Goal: Task Accomplishment & Management: Complete application form

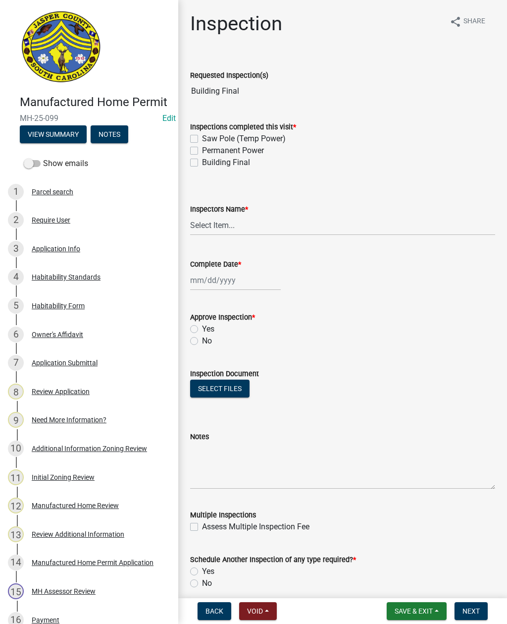
click at [202, 154] on label "Permanent Power" at bounding box center [233, 151] width 62 height 12
click at [202, 151] on input "Permanent Power" at bounding box center [205, 148] width 6 height 6
checkbox input "true"
checkbox input "false"
checkbox input "true"
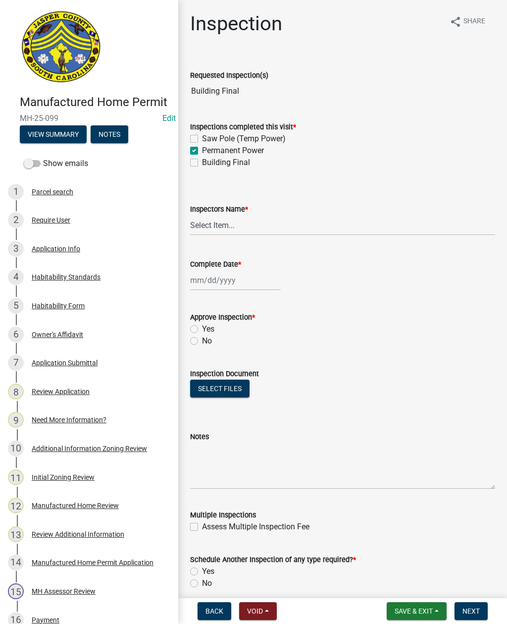
click at [193, 168] on wm-data-entity-input "Inspections completed this visit * Saw Pole (Temp Power) Permanent Power Buildi…" at bounding box center [342, 143] width 305 height 68
click at [202, 165] on label "Building Final" at bounding box center [226, 163] width 48 height 12
click at [202, 163] on input "Building Final" at bounding box center [205, 160] width 6 height 6
checkbox input "true"
checkbox input "false"
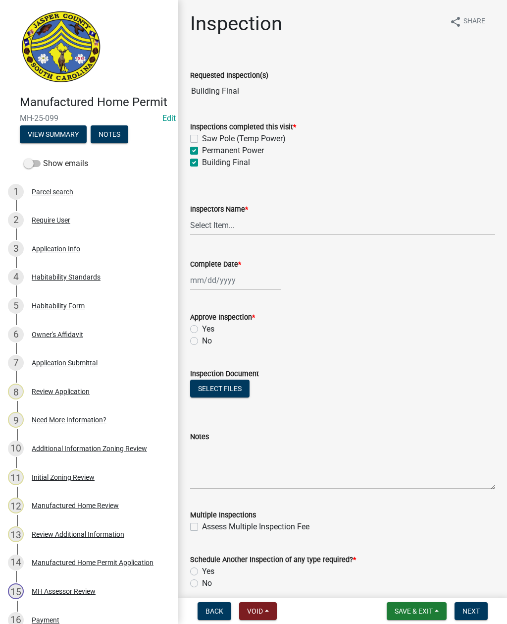
checkbox input "true"
click at [262, 229] on select "Select Item... [EMAIL_ADDRESS][DOMAIN_NAME] ([PERSON_NAME] ) rcampbell ([PERSON…" at bounding box center [342, 225] width 305 height 20
select select "2d9ba1e5-2fdd-4b15-98d0-073dcbeb5880"
click at [242, 285] on div at bounding box center [235, 280] width 91 height 20
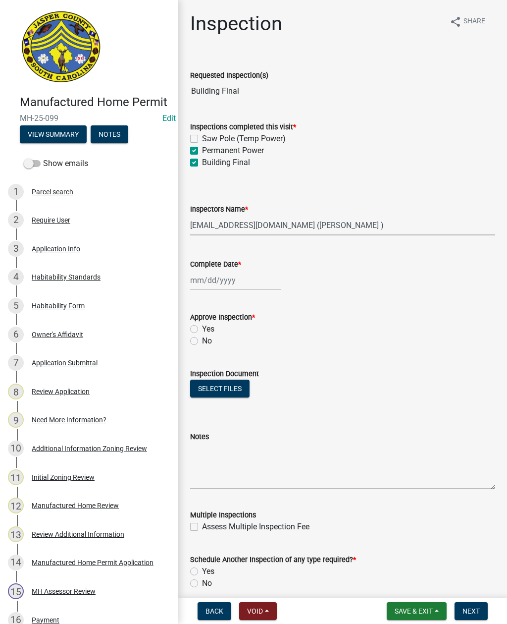
select select "10"
select select "2025"
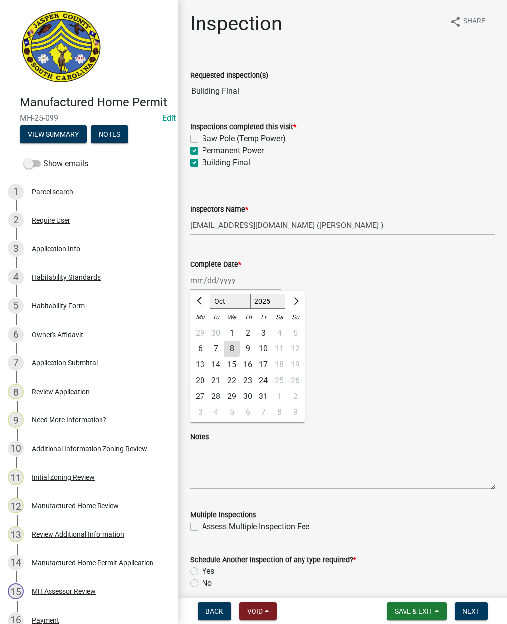
click at [235, 347] on div "8" at bounding box center [232, 349] width 16 height 16
type input "[DATE]"
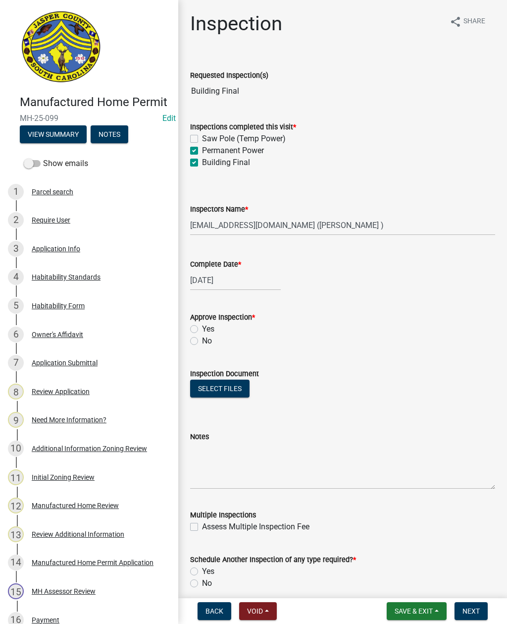
click at [202, 332] on label "Yes" at bounding box center [208, 329] width 12 height 12
click at [202, 329] on input "Yes" at bounding box center [205, 326] width 6 height 6
radio input "true"
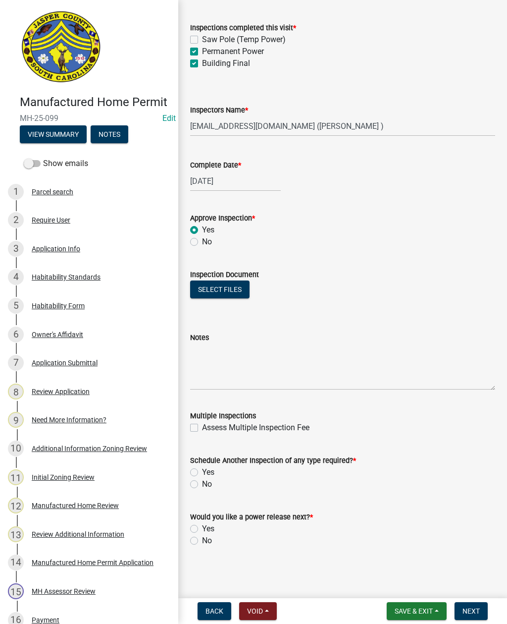
scroll to position [99, 0]
click at [194, 494] on wm-data-entity-input "Schedule Another Inspection of any type required? * Yes No" at bounding box center [342, 470] width 305 height 56
click at [202, 487] on label "No" at bounding box center [207, 484] width 10 height 12
click at [202, 484] on input "No" at bounding box center [205, 481] width 6 height 6
radio input "true"
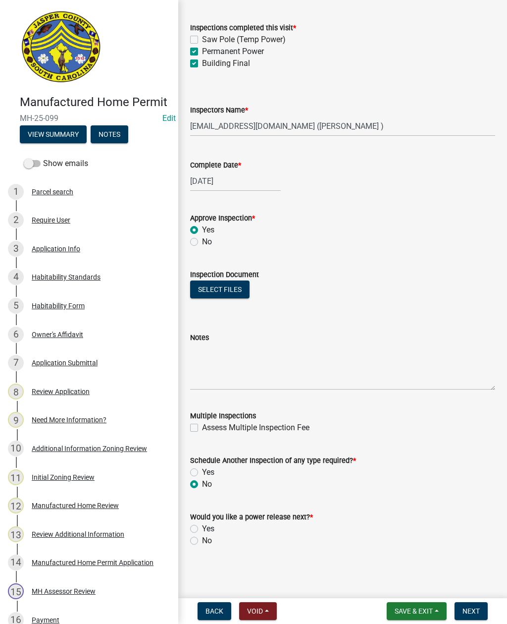
click at [191, 546] on div "No" at bounding box center [342, 540] width 305 height 12
click at [202, 543] on label "No" at bounding box center [207, 540] width 10 height 12
click at [202, 541] on input "No" at bounding box center [205, 537] width 6 height 6
radio input "true"
click at [202, 531] on label "Yes" at bounding box center [208, 529] width 12 height 12
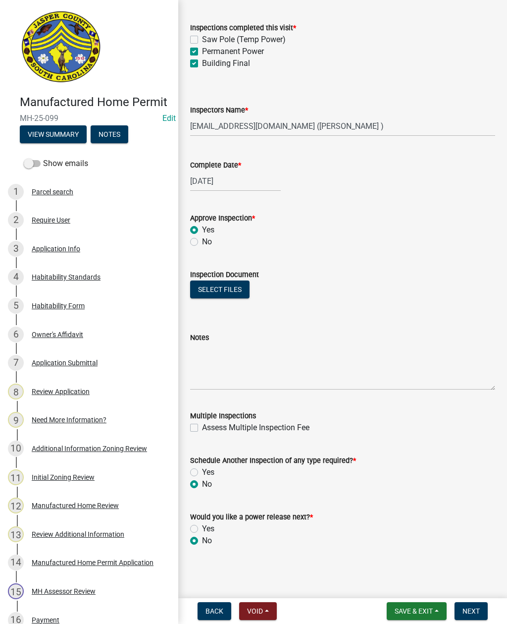
click at [202, 529] on input "Yes" at bounding box center [205, 526] width 6 height 6
radio input "true"
click at [476, 609] on span "Next" at bounding box center [471, 611] width 17 height 8
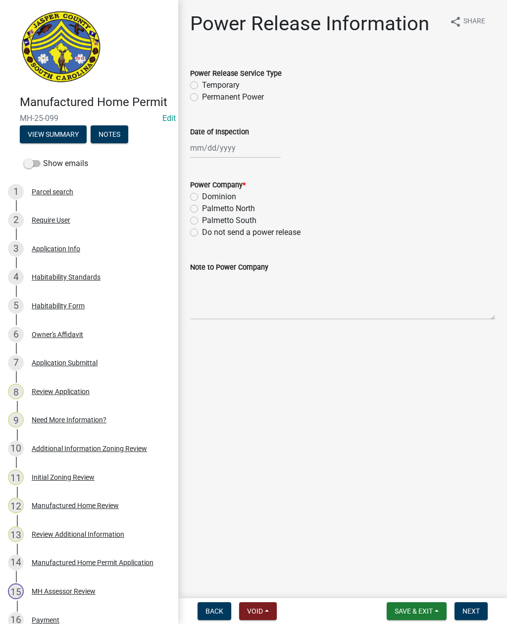
click at [202, 98] on label "Permanent Power" at bounding box center [233, 97] width 62 height 12
click at [202, 98] on input "Permanent Power" at bounding box center [205, 94] width 6 height 6
radio input "true"
click at [215, 147] on div at bounding box center [235, 148] width 91 height 20
select select "10"
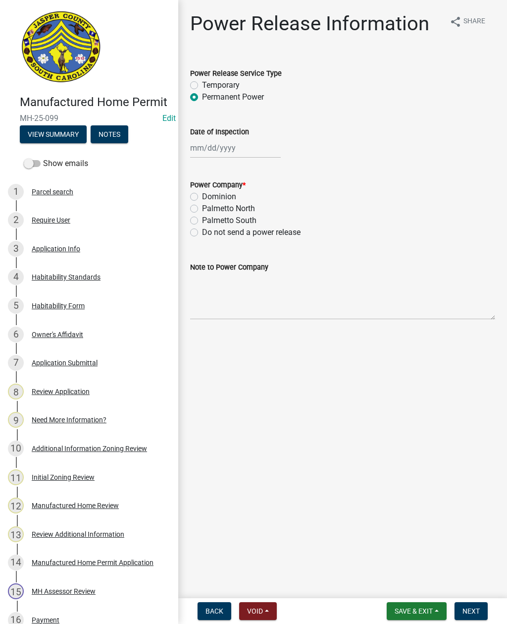
select select "2025"
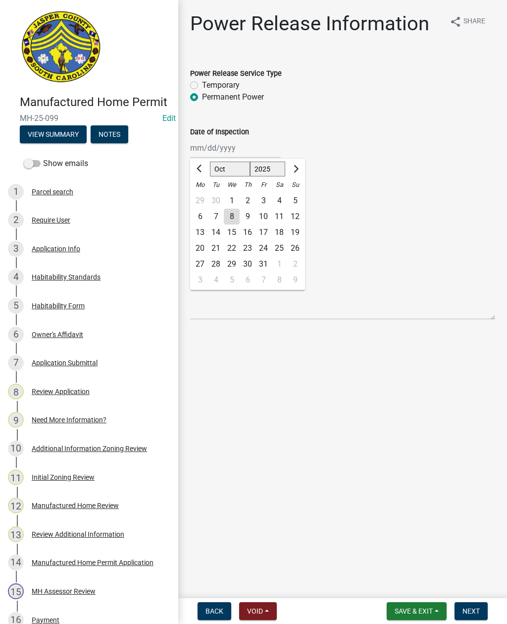
click at [235, 221] on div "8" at bounding box center [232, 217] width 16 height 16
type input "[DATE]"
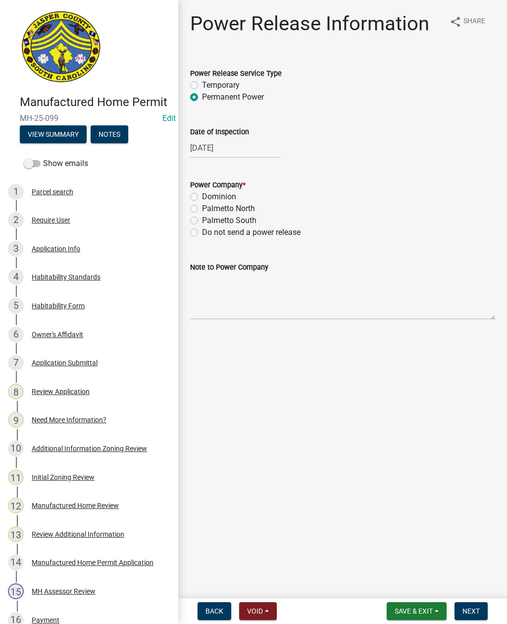
click at [202, 210] on label "Palmetto North" at bounding box center [228, 209] width 53 height 12
click at [202, 209] on input "Palmetto North" at bounding box center [205, 206] width 6 height 6
radio input "true"
click at [248, 303] on textarea "Note to Power Company" at bounding box center [342, 296] width 305 height 47
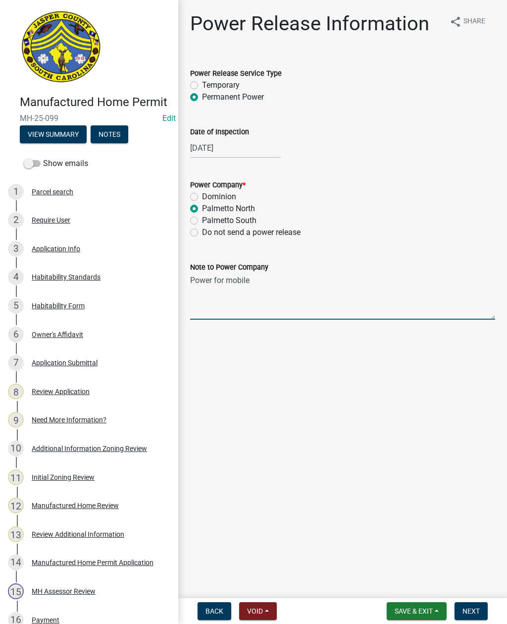
type textarea "Power for mobile home"
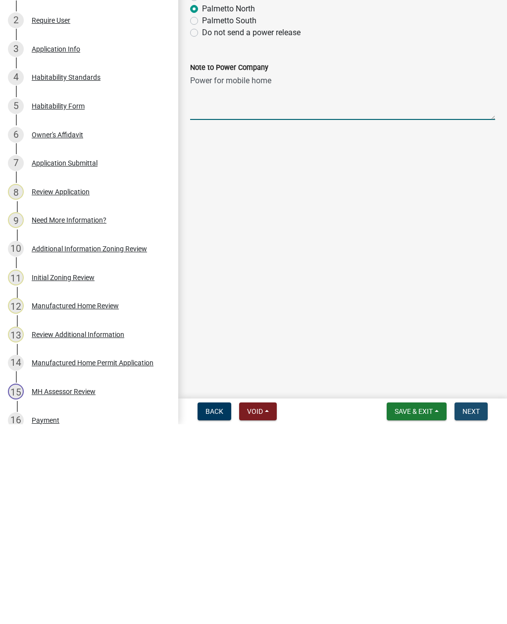
click at [476, 607] on span "Next" at bounding box center [471, 611] width 17 height 8
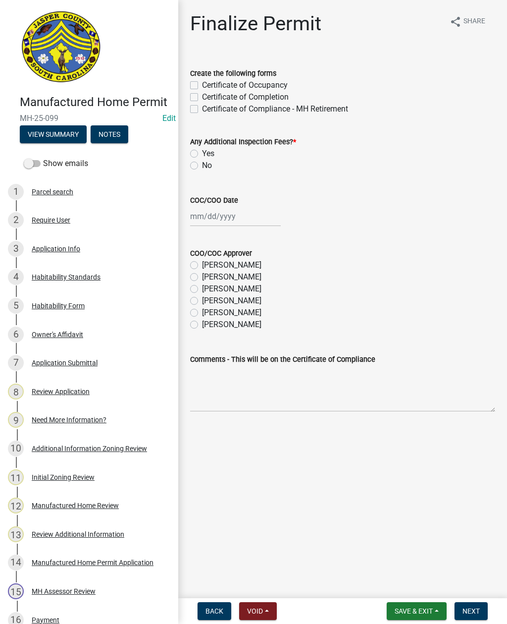
click at [202, 85] on label "Certificate of Occupancy" at bounding box center [245, 85] width 86 height 12
click at [202, 85] on input "Certificate of Occupancy" at bounding box center [205, 82] width 6 height 6
checkbox input "true"
checkbox input "false"
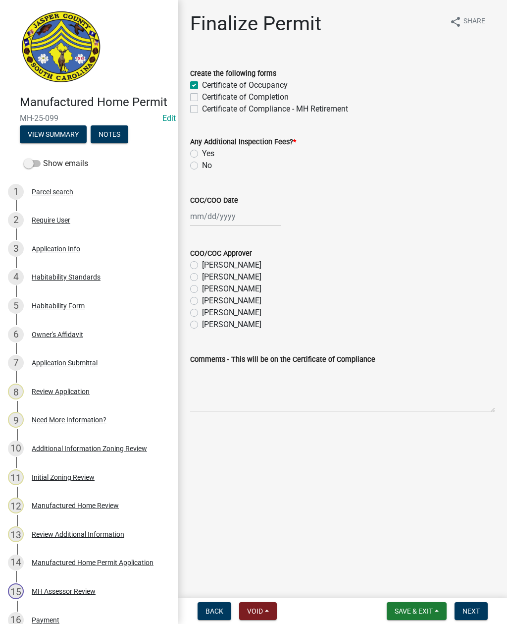
click at [190, 174] on wm-data-entity-input "Any Additional Inspection Fees? * Yes No" at bounding box center [342, 152] width 305 height 56
click at [193, 171] on div "No" at bounding box center [342, 165] width 305 height 12
click at [202, 168] on label "No" at bounding box center [207, 165] width 10 height 12
click at [202, 166] on input "No" at bounding box center [205, 162] width 6 height 6
radio input "true"
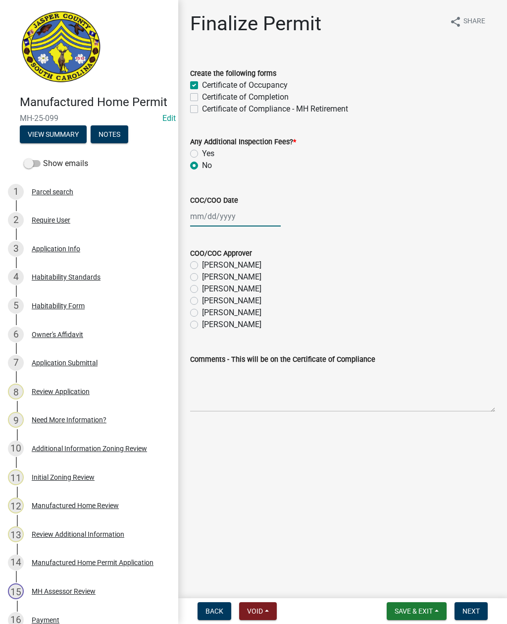
click at [221, 212] on div at bounding box center [235, 216] width 91 height 20
select select "10"
select select "2025"
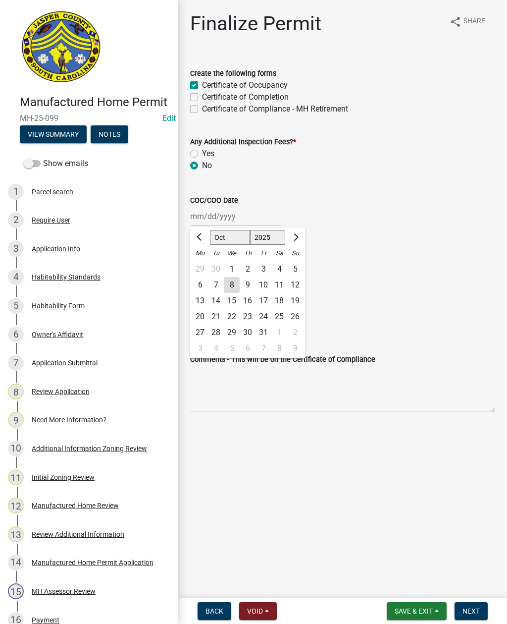
click at [238, 289] on div "8" at bounding box center [232, 285] width 16 height 16
type input "[DATE]"
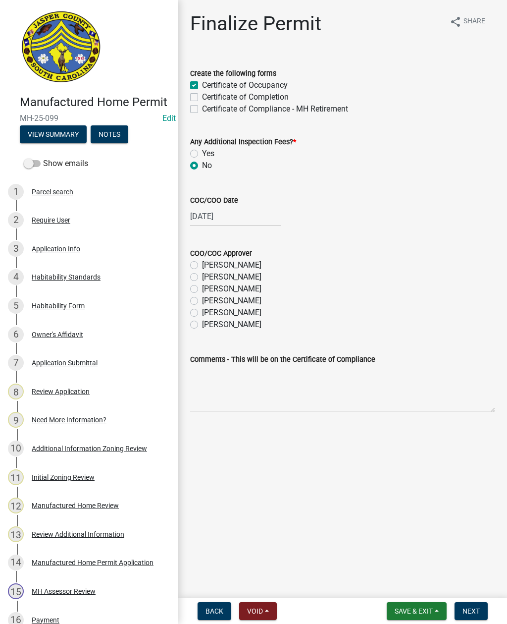
click at [202, 309] on label "Ryan Campbell" at bounding box center [231, 313] width 59 height 12
click at [202, 309] on input "Ryan Campbell" at bounding box center [205, 310] width 6 height 6
radio input "true"
click at [473, 606] on button "Next" at bounding box center [471, 611] width 33 height 18
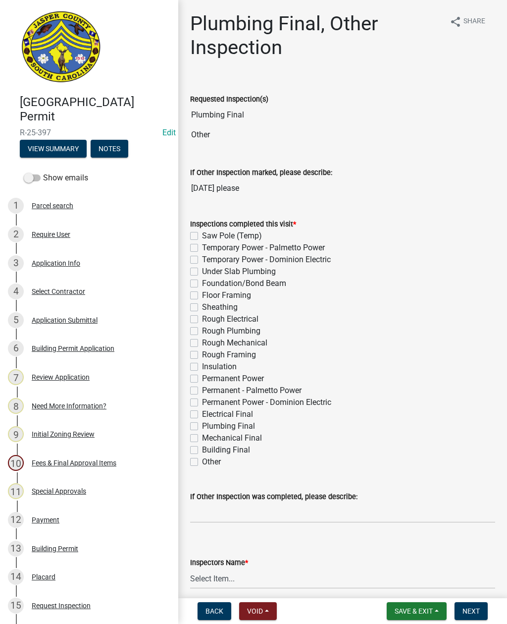
click at [202, 427] on label "Plumbing Final" at bounding box center [228, 426] width 53 height 12
click at [202, 426] on input "Plumbing Final" at bounding box center [205, 423] width 6 height 6
checkbox input "true"
checkbox input "false"
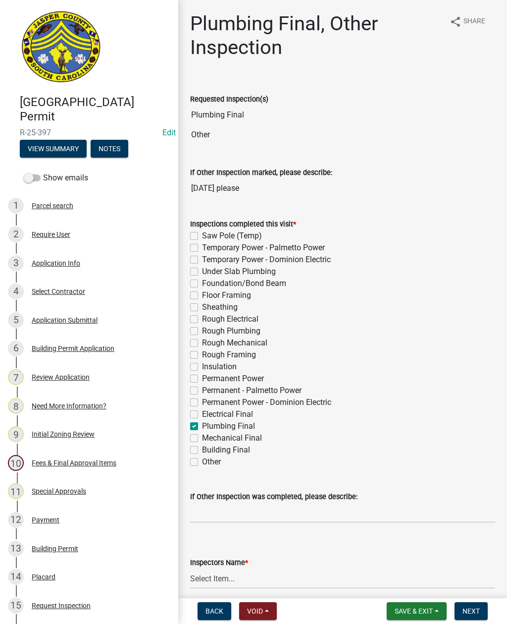
checkbox input "false"
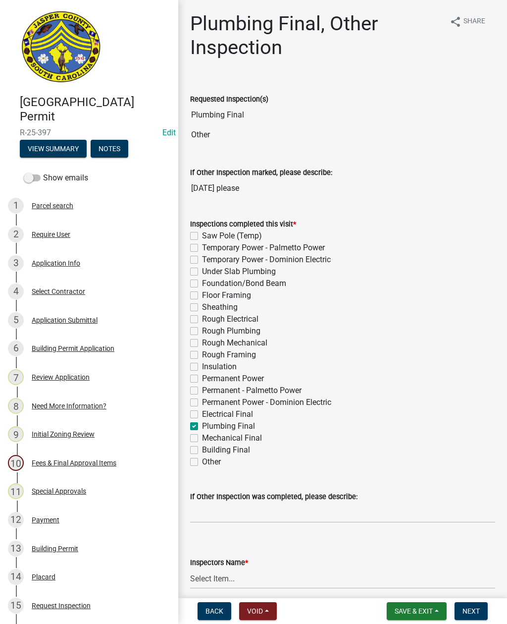
checkbox input "false"
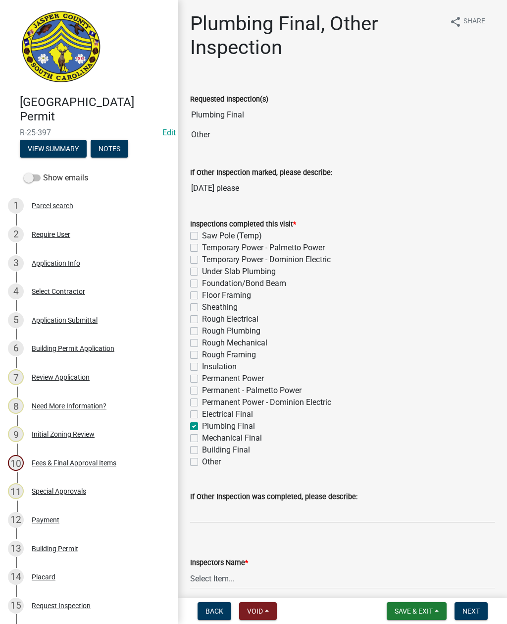
checkbox input "false"
checkbox input "true"
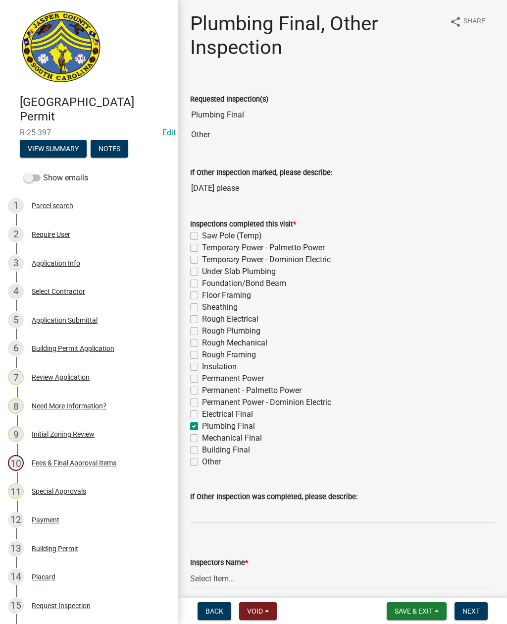
checkbox input "false"
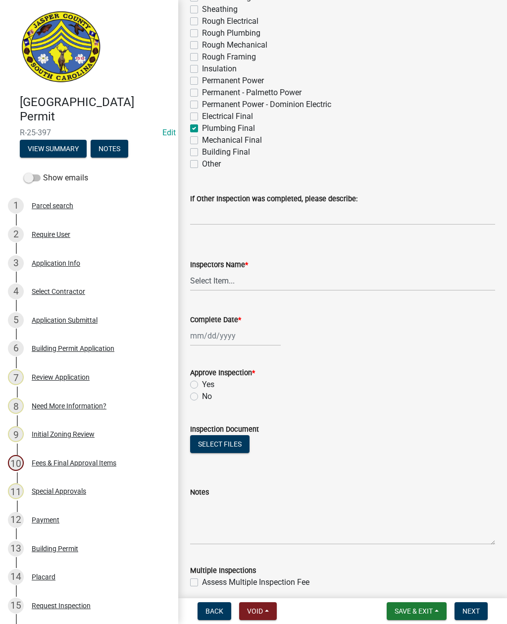
scroll to position [299, 0]
click at [213, 283] on select "Select Item... [EMAIL_ADDRESS][DOMAIN_NAME] ([PERSON_NAME] ) rcampbell ([PERSON…" at bounding box center [342, 279] width 305 height 20
select select "2d9ba1e5-2fdd-4b15-98d0-073dcbeb5880"
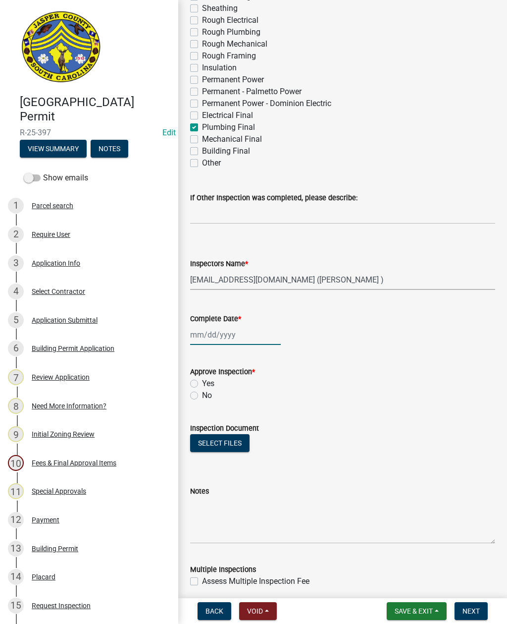
click at [223, 338] on div at bounding box center [235, 334] width 91 height 20
select select "10"
select select "2025"
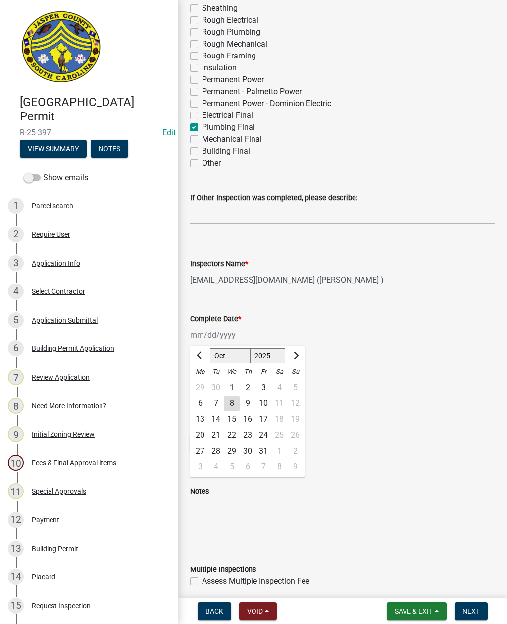
click at [236, 401] on div "8" at bounding box center [232, 403] width 16 height 16
type input "[DATE]"
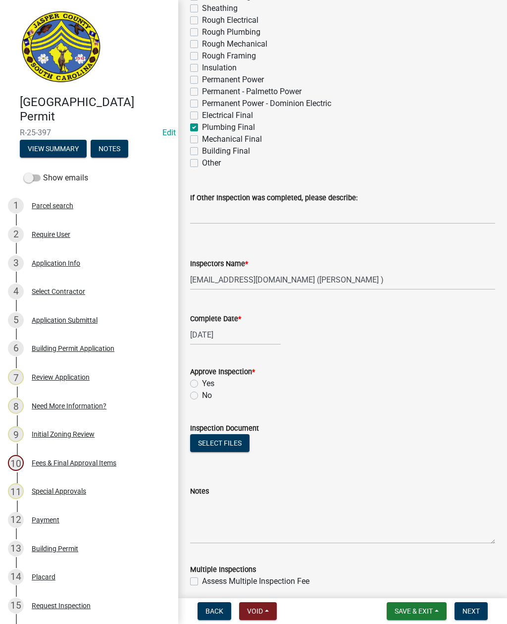
click at [202, 379] on label "Yes" at bounding box center [208, 383] width 12 height 12
click at [202, 379] on input "Yes" at bounding box center [205, 380] width 6 height 6
radio input "true"
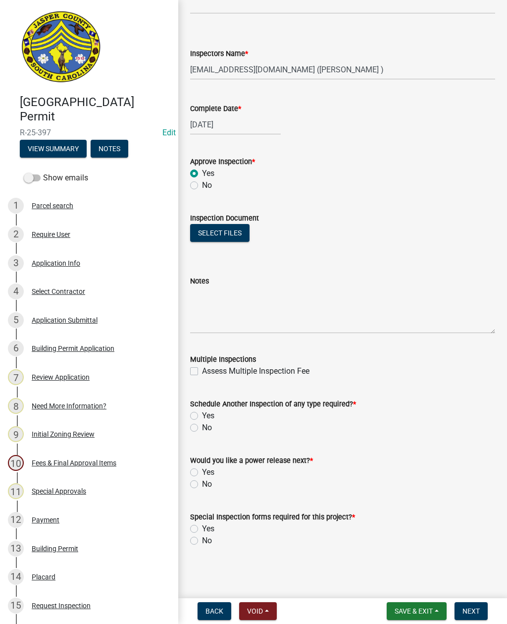
scroll to position [509, 0]
click at [202, 423] on label "No" at bounding box center [207, 427] width 10 height 12
click at [202, 423] on input "No" at bounding box center [205, 424] width 6 height 6
radio input "true"
click at [202, 483] on label "No" at bounding box center [207, 484] width 10 height 12
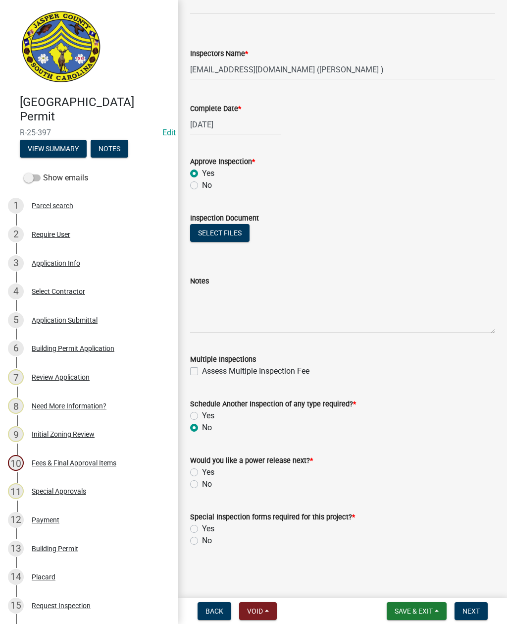
click at [202, 483] on input "No" at bounding box center [205, 481] width 6 height 6
radio input "true"
click at [202, 539] on label "No" at bounding box center [207, 540] width 10 height 12
click at [202, 539] on input "No" at bounding box center [205, 537] width 6 height 6
radio input "true"
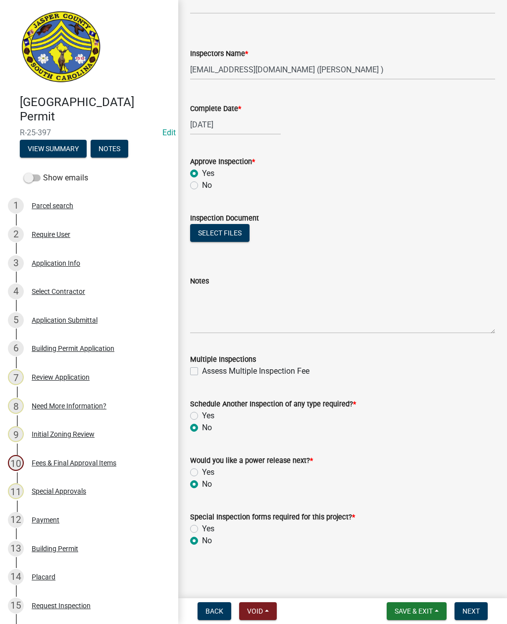
click at [472, 605] on button "Next" at bounding box center [471, 611] width 33 height 18
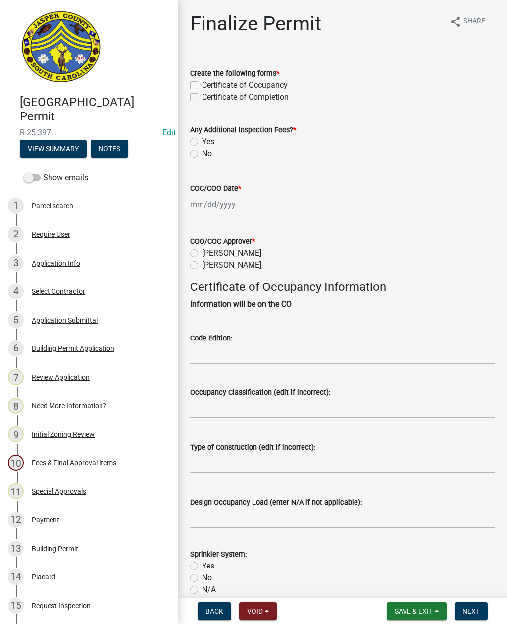
click at [202, 94] on label "Certificate of Completion" at bounding box center [245, 97] width 87 height 12
click at [202, 94] on input "Certificate of Completion" at bounding box center [205, 94] width 6 height 6
checkbox input "true"
checkbox input "false"
checkbox input "true"
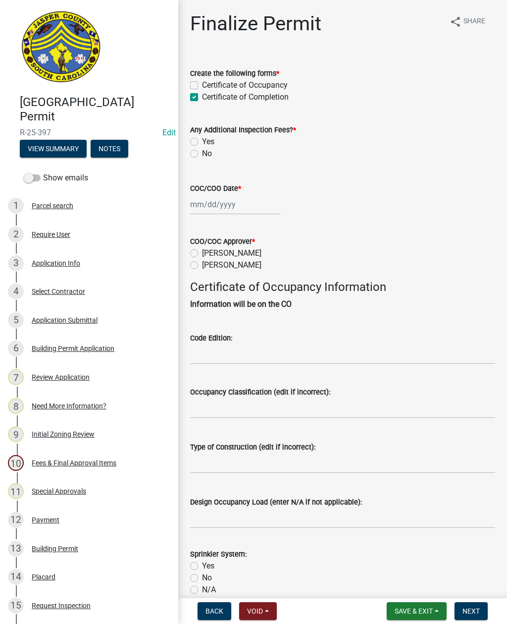
click at [202, 155] on label "No" at bounding box center [207, 154] width 10 height 12
click at [202, 154] on input "No" at bounding box center [205, 151] width 6 height 6
radio input "true"
click at [225, 212] on div at bounding box center [235, 204] width 91 height 20
select select "10"
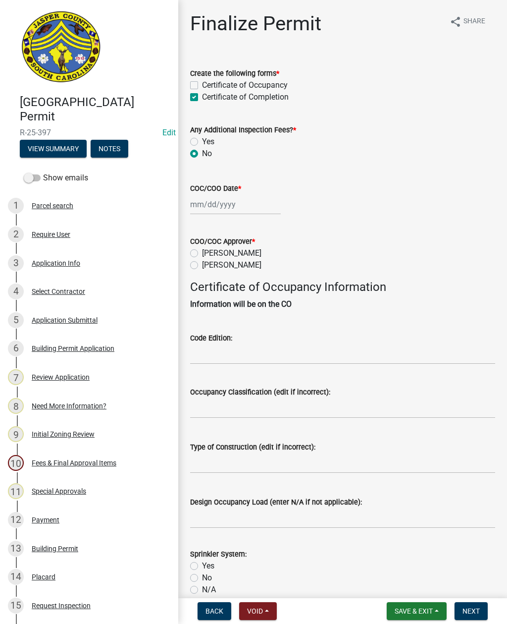
select select "2025"
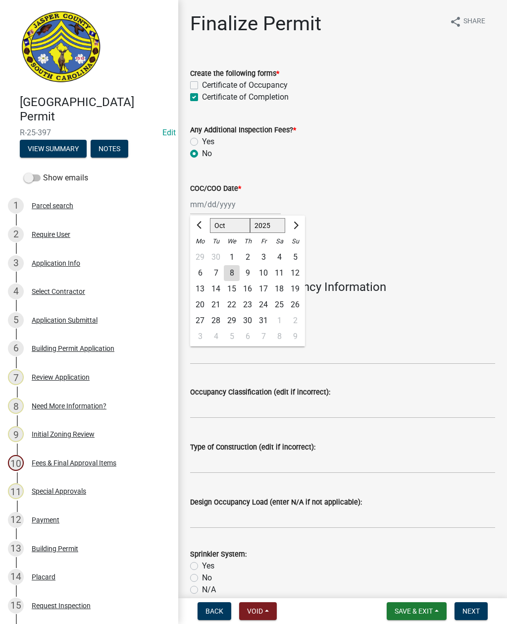
click at [233, 274] on div "8" at bounding box center [232, 273] width 16 height 16
type input "[DATE]"
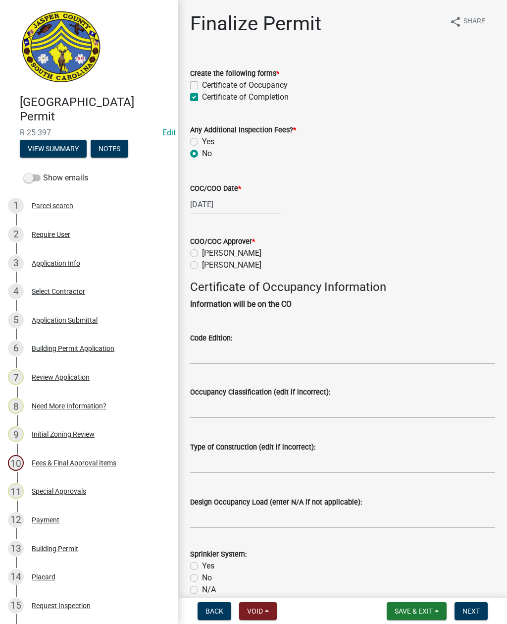
click at [202, 264] on label "Ryan Campbell" at bounding box center [231, 265] width 59 height 12
click at [202, 264] on input "Ryan Campbell" at bounding box center [205, 262] width 6 height 6
radio input "true"
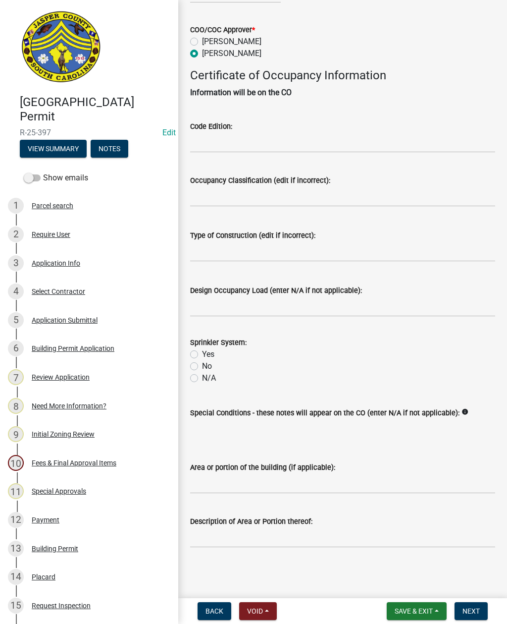
scroll to position [223, 0]
click at [236, 479] on input "Area or portion of the building (if applicable):" at bounding box center [342, 483] width 305 height 20
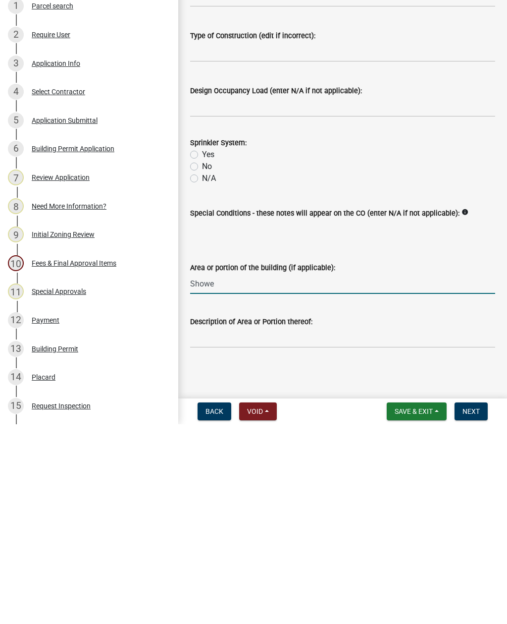
type input "Shower"
click at [470, 602] on button "Next" at bounding box center [471, 611] width 33 height 18
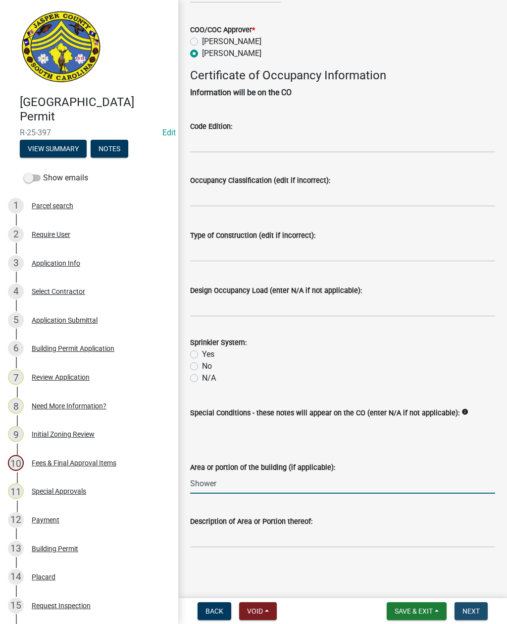
scroll to position [0, 0]
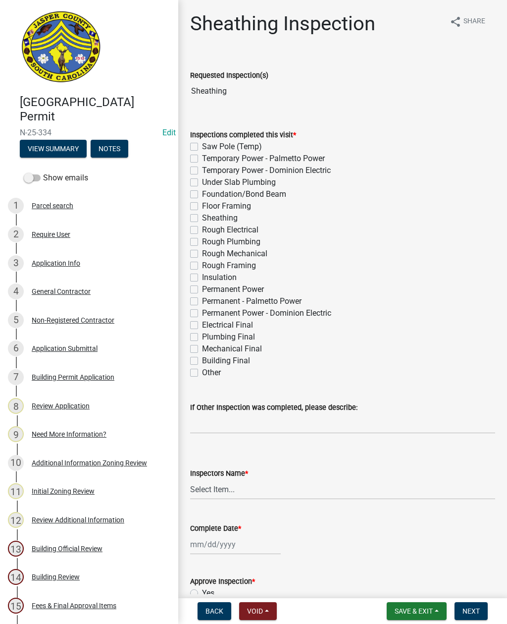
click at [202, 215] on label "Sheathing" at bounding box center [220, 218] width 36 height 12
click at [202, 215] on input "Sheathing" at bounding box center [205, 215] width 6 height 6
checkbox input "true"
checkbox input "false"
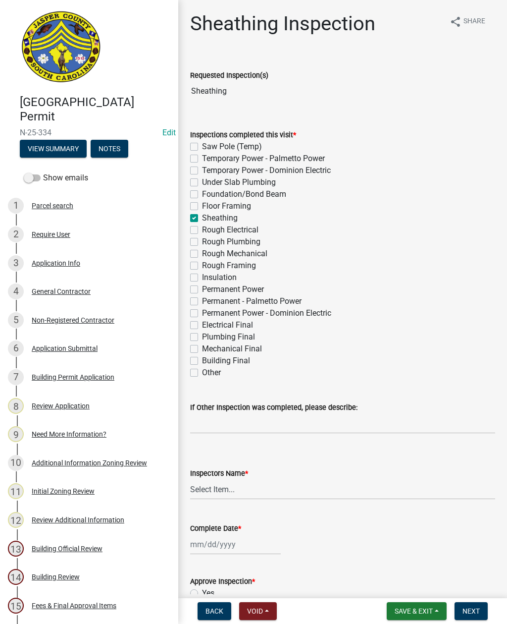
checkbox input "false"
checkbox input "true"
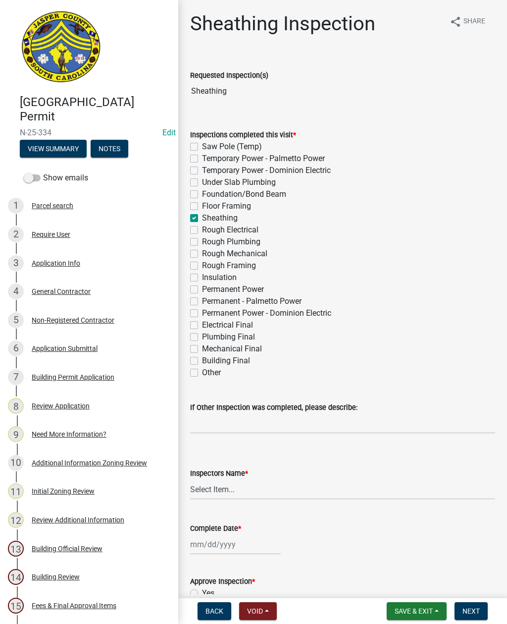
checkbox input "false"
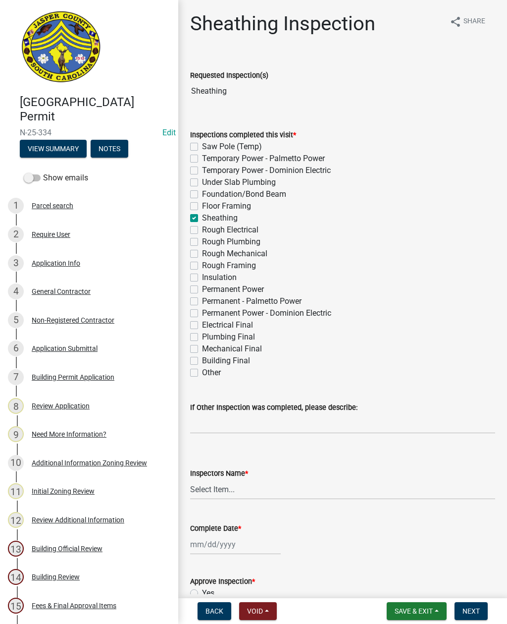
checkbox input "false"
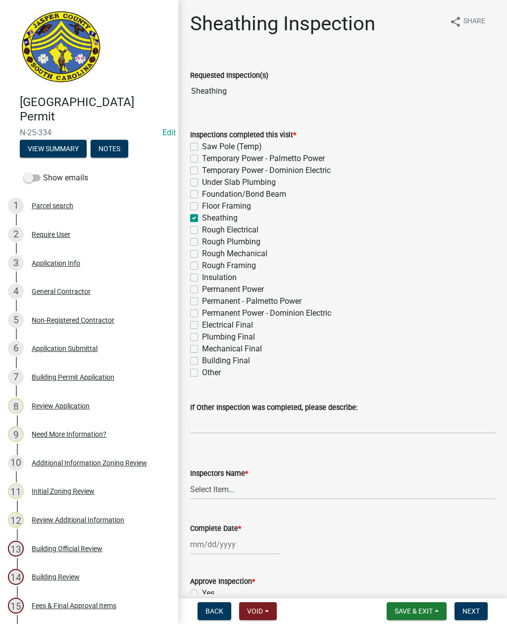
checkbox input "false"
click at [213, 489] on select "Select Item... [EMAIL_ADDRESS][DOMAIN_NAME] ([PERSON_NAME] ) rcampbell ([PERSON…" at bounding box center [342, 489] width 305 height 20
select select "2d9ba1e5-2fdd-4b15-98d0-073dcbeb5880"
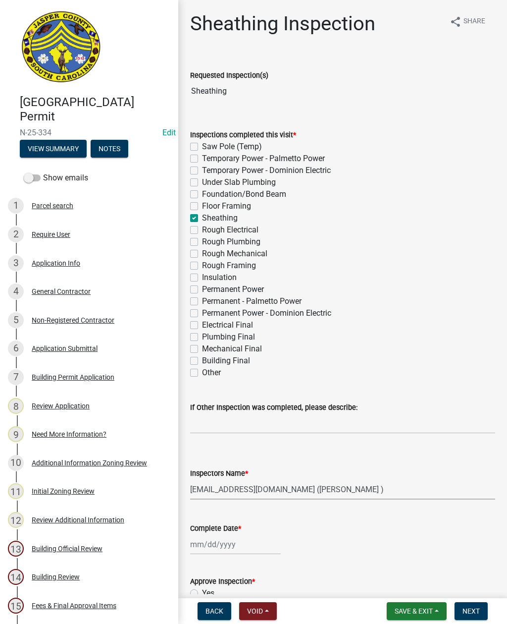
click at [202, 374] on label "Other" at bounding box center [211, 373] width 19 height 12
click at [202, 373] on input "Other" at bounding box center [205, 370] width 6 height 6
checkbox input "true"
checkbox input "false"
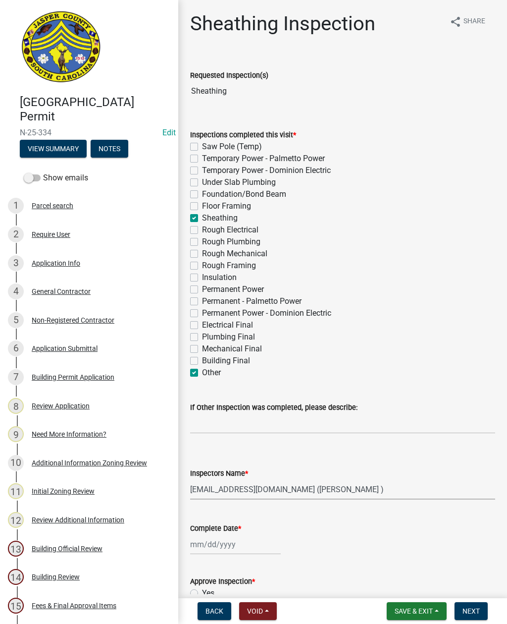
checkbox input "false"
checkbox input "true"
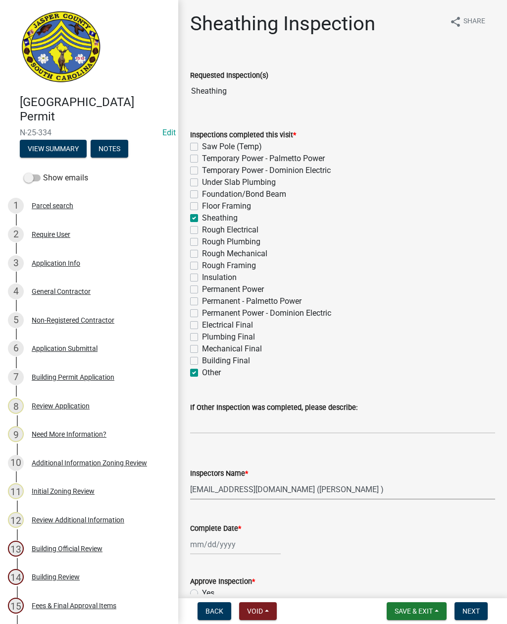
checkbox input "false"
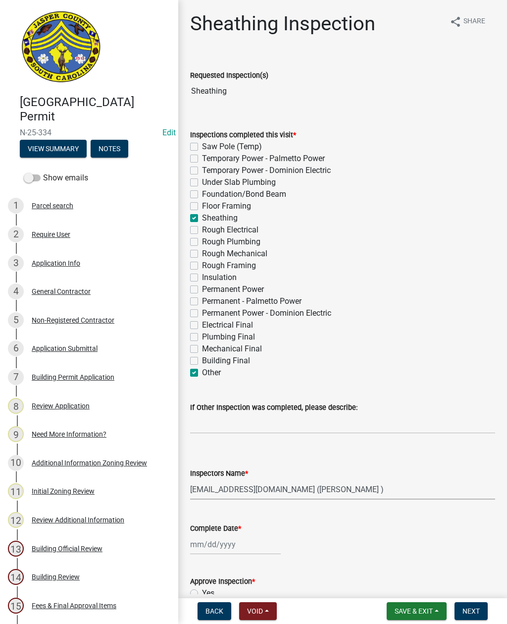
checkbox input "false"
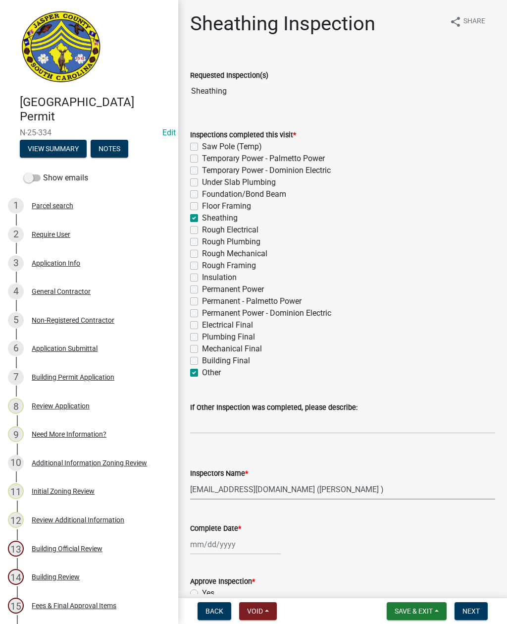
checkbox input "false"
checkbox input "true"
click at [220, 416] on input "If Other Inspection was completed, please describe:" at bounding box center [342, 423] width 305 height 20
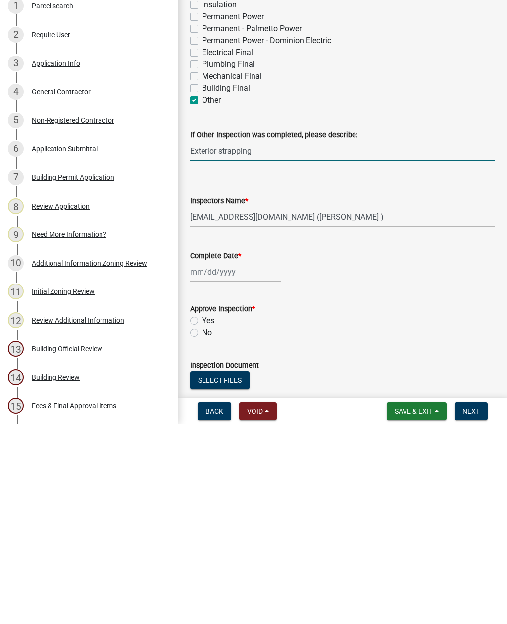
scroll to position [85, 0]
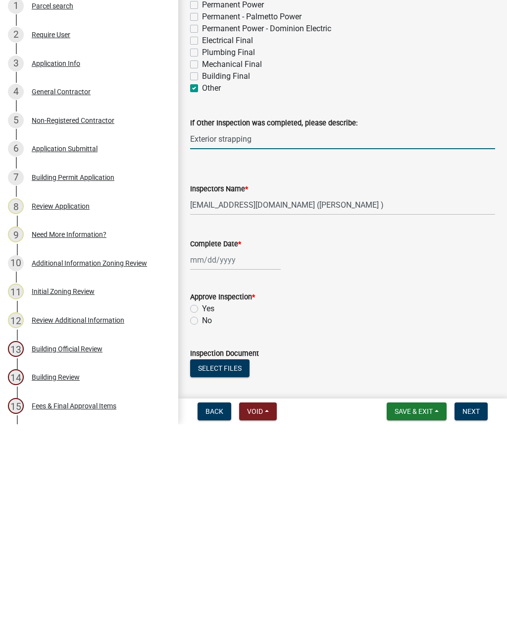
type input "Exterior strapping"
click at [220, 449] on div at bounding box center [235, 459] width 91 height 20
select select "10"
select select "2025"
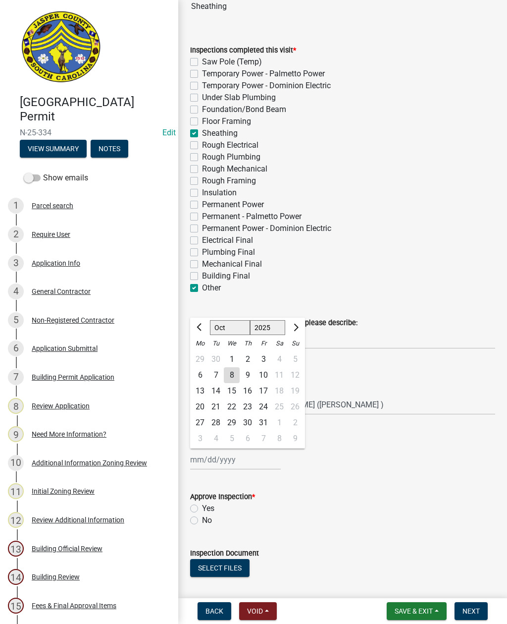
click at [225, 374] on div "8" at bounding box center [232, 375] width 16 height 16
type input "[DATE]"
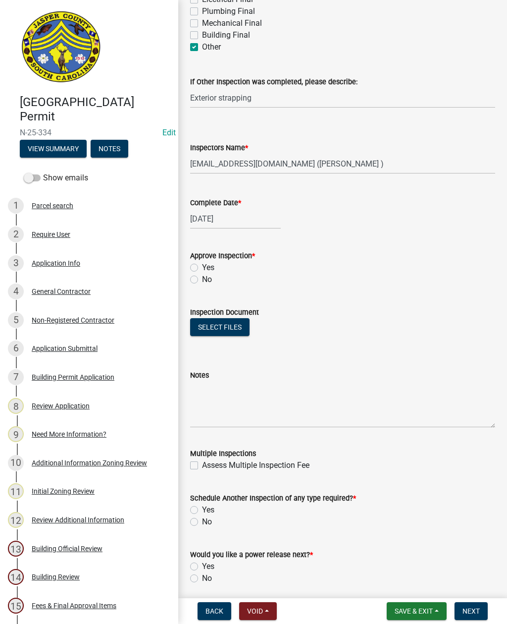
scroll to position [327, 0]
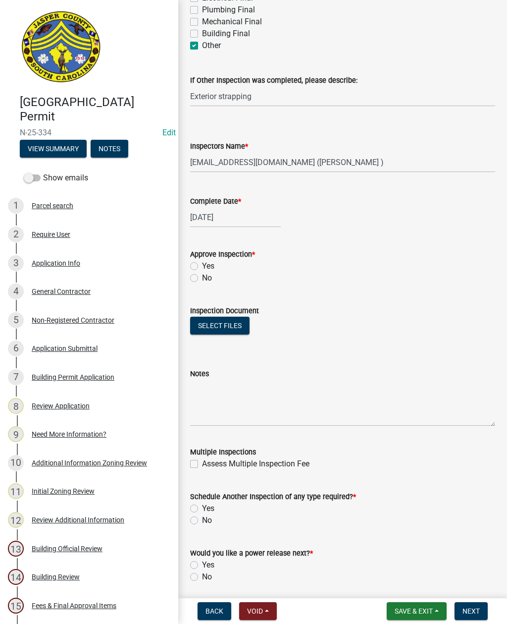
click at [202, 263] on label "Yes" at bounding box center [208, 266] width 12 height 12
click at [202, 263] on input "Yes" at bounding box center [205, 263] width 6 height 6
radio input "true"
click at [202, 506] on label "Yes" at bounding box center [208, 508] width 12 height 12
click at [202, 506] on input "Yes" at bounding box center [205, 505] width 6 height 6
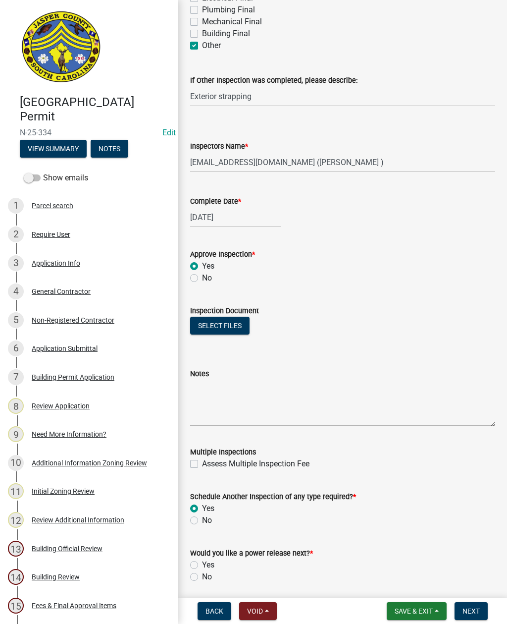
radio input "true"
click at [202, 574] on label "No" at bounding box center [207, 577] width 10 height 12
click at [202, 574] on input "No" at bounding box center [205, 574] width 6 height 6
radio input "true"
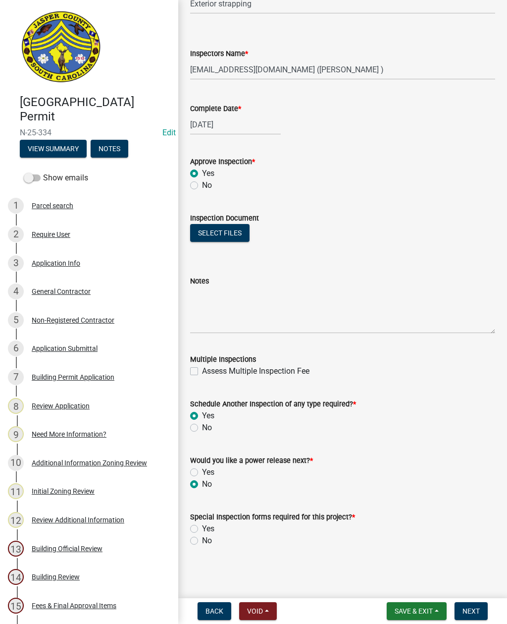
scroll to position [420, 0]
click at [202, 541] on label "No" at bounding box center [207, 540] width 10 height 12
click at [202, 541] on input "No" at bounding box center [205, 537] width 6 height 6
radio input "true"
click at [475, 609] on span "Next" at bounding box center [471, 611] width 17 height 8
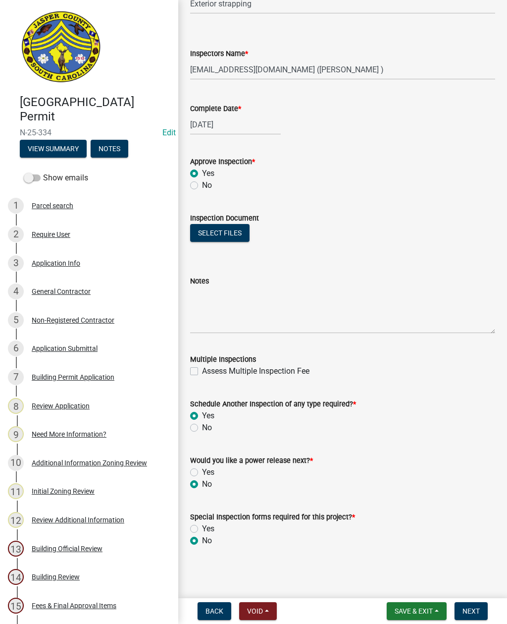
scroll to position [0, 0]
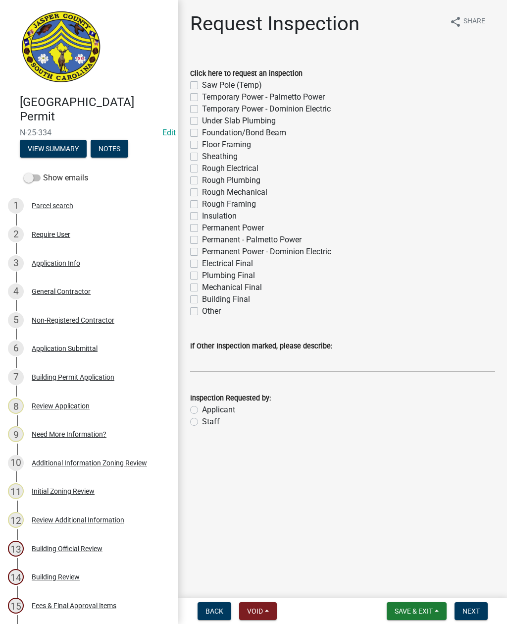
click at [401, 608] on span "Save & Exit" at bounding box center [414, 611] width 38 height 8
click at [395, 585] on button "Save & Exit" at bounding box center [407, 585] width 79 height 24
